Goal: Check status: Check status

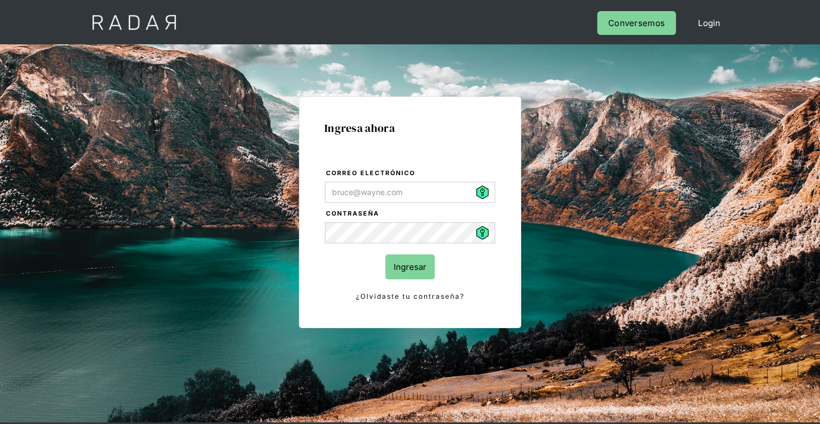
type input "[PERSON_NAME][EMAIL_ADDRESS][PERSON_NAME][DOMAIN_NAME]"
click at [414, 258] on input "Ingresar" at bounding box center [410, 267] width 49 height 25
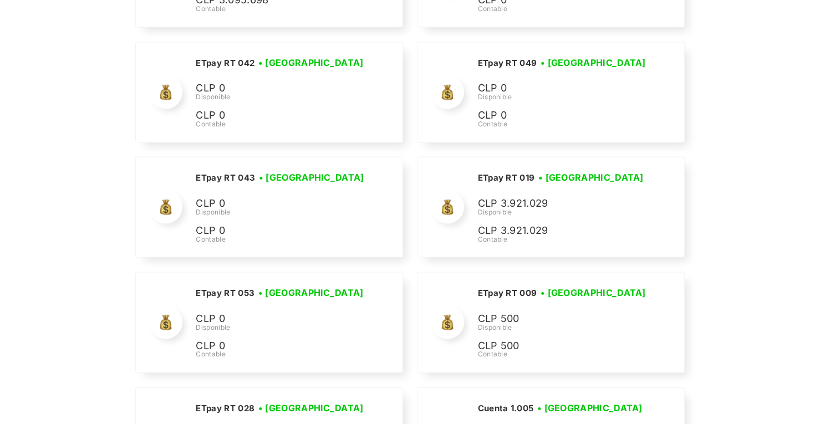
scroll to position [3553, 0]
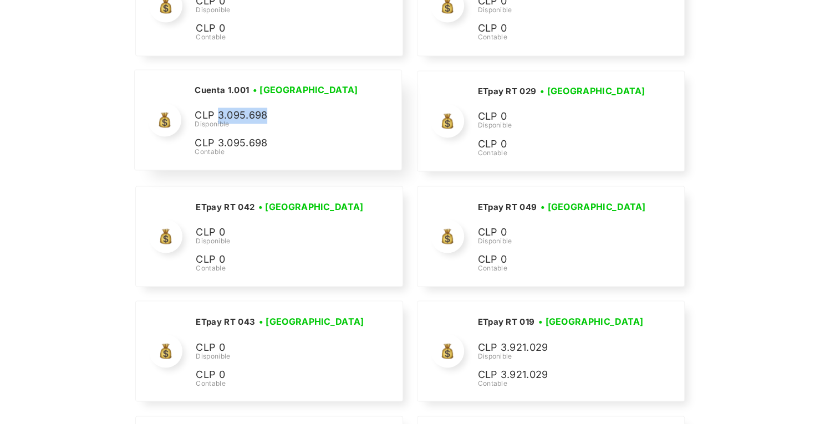
drag, startPoint x: 265, startPoint y: 99, endPoint x: 216, endPoint y: 105, distance: 49.1
click at [216, 108] on p "CLP 3.095.698" at bounding box center [278, 116] width 166 height 16
copy p "3.095.698"
